Goal: Transaction & Acquisition: Download file/media

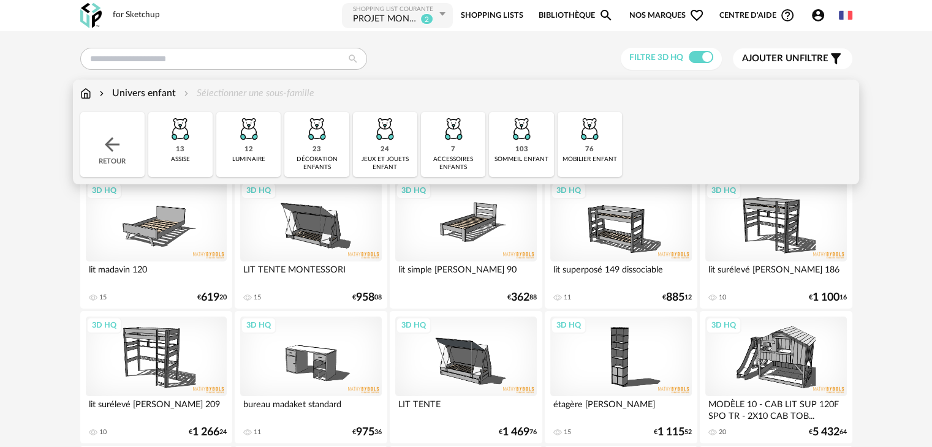
click at [125, 93] on div "Univers enfant" at bounding box center [136, 93] width 79 height 14
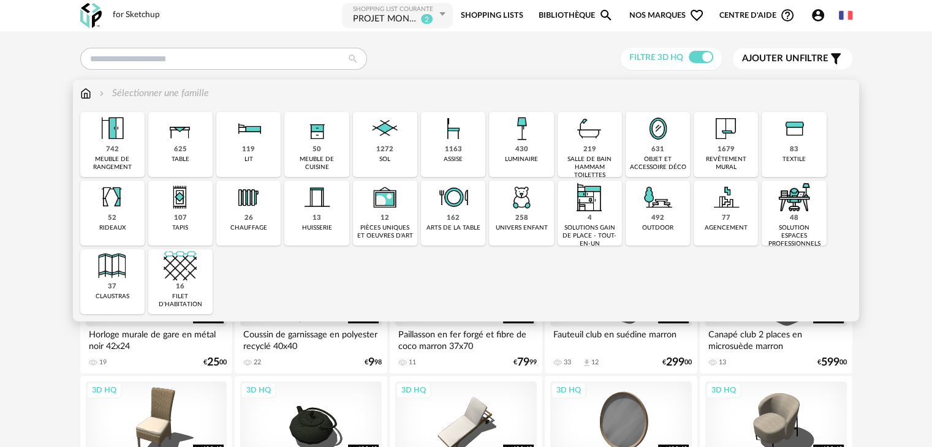
click at [521, 144] on img at bounding box center [521, 128] width 33 height 33
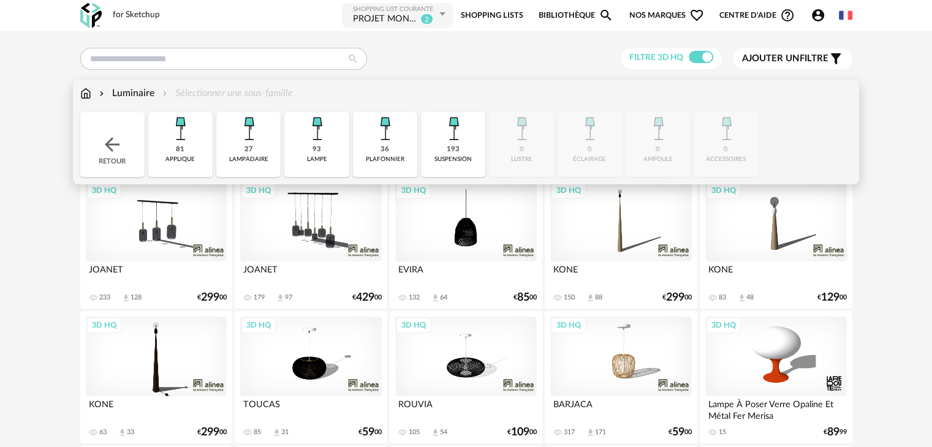
click at [123, 92] on div "Luminaire" at bounding box center [126, 93] width 58 height 14
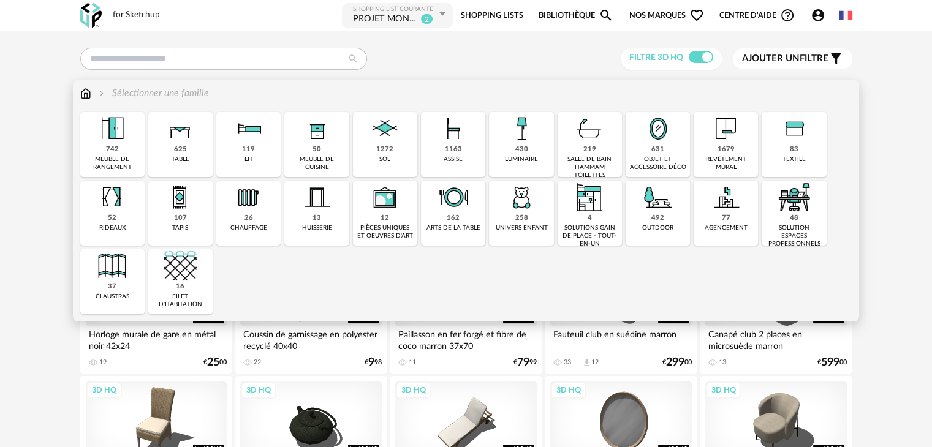
click at [532, 151] on div "430 luminaire" at bounding box center [521, 144] width 64 height 65
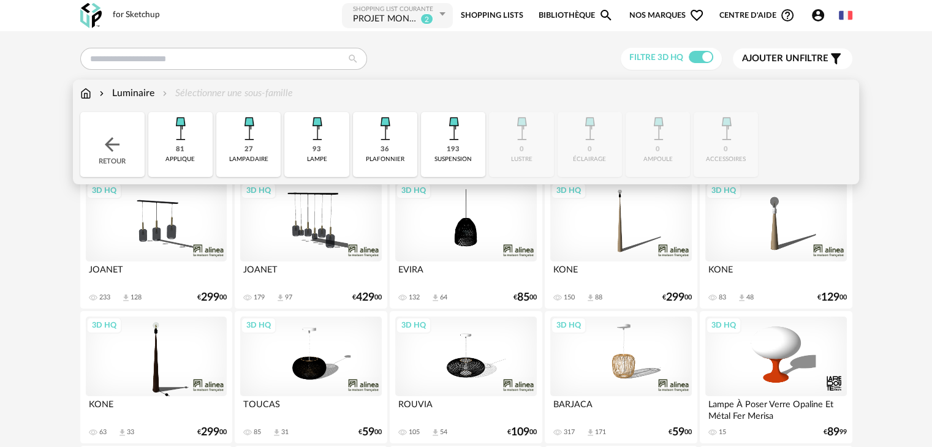
click at [186, 132] on img at bounding box center [180, 128] width 33 height 33
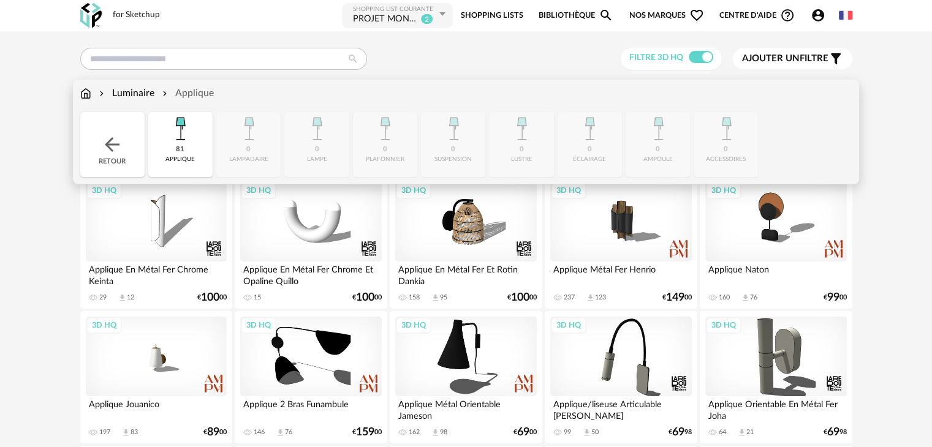
click at [174, 141] on img at bounding box center [180, 128] width 33 height 33
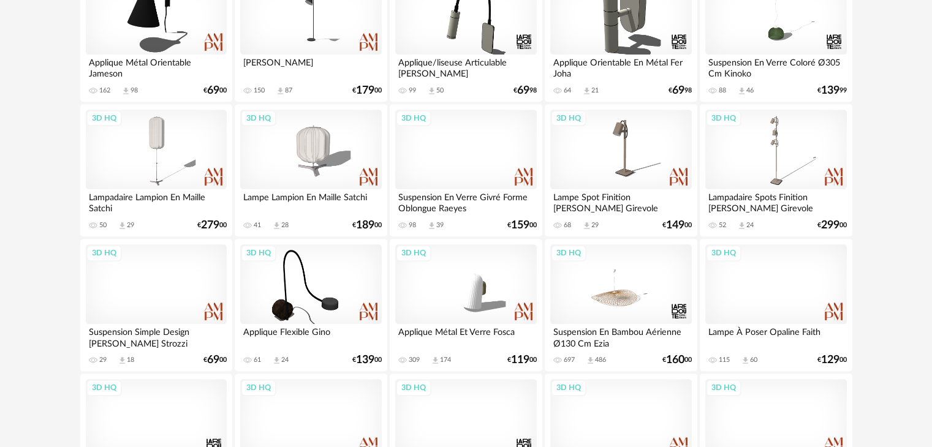
scroll to position [1286, 0]
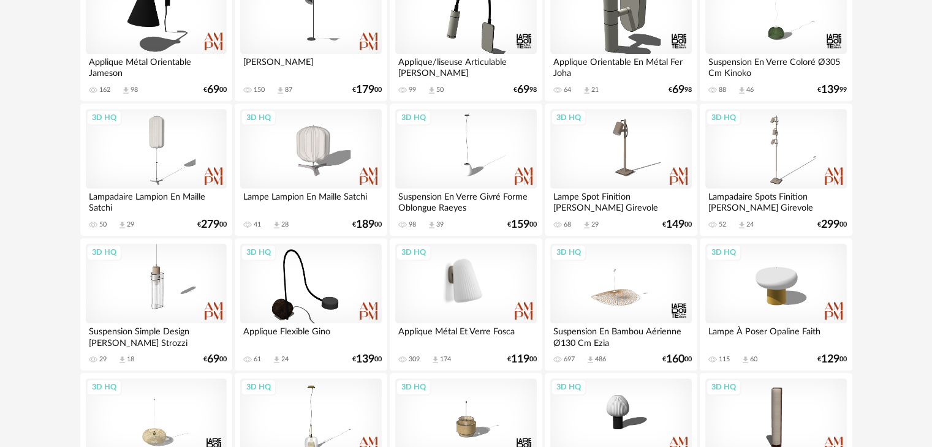
click at [453, 285] on div "3D HQ" at bounding box center [465, 284] width 141 height 80
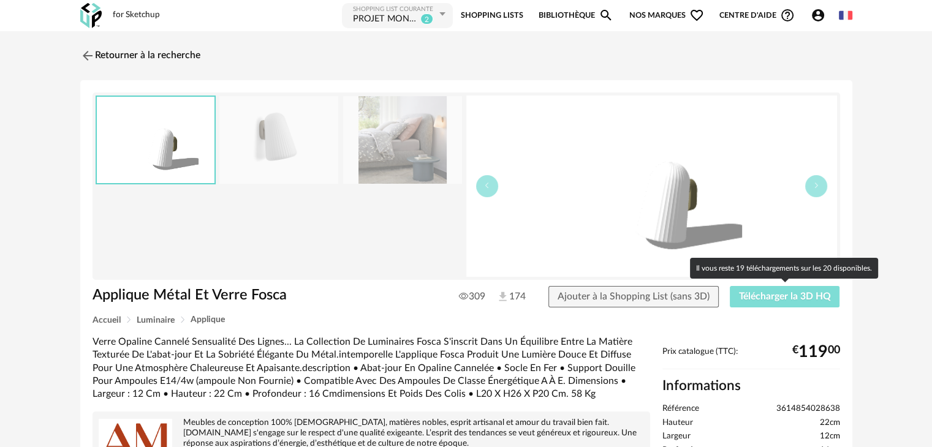
click at [753, 292] on span "Télécharger la 3D HQ" at bounding box center [785, 297] width 92 height 10
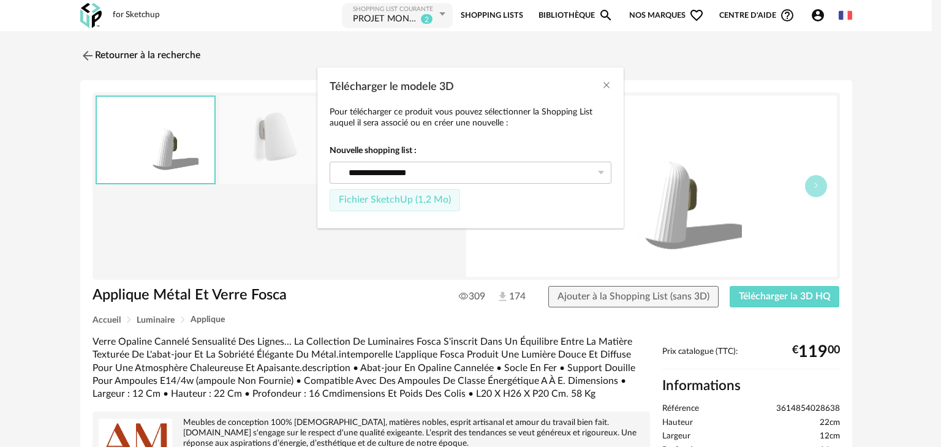
click at [391, 201] on span "Fichier SketchUp (1,2 Mo)" at bounding box center [395, 200] width 112 height 10
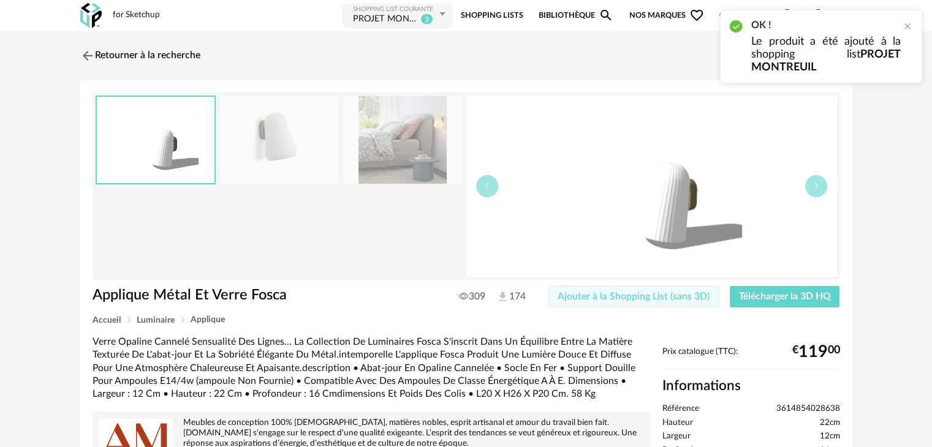
click at [590, 297] on span "Ajouter à la Shopping List (sans 3D)" at bounding box center [633, 297] width 152 height 10
